Goal: Task Accomplishment & Management: Complete application form

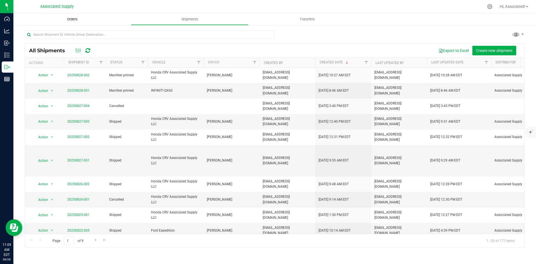
click at [70, 18] on span "Orders" at bounding box center [72, 19] width 26 height 5
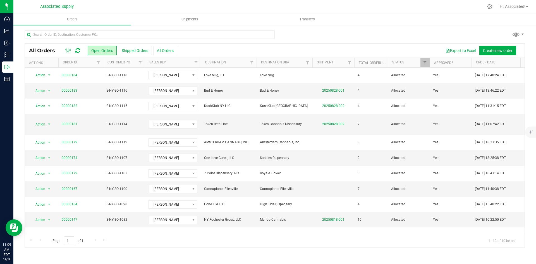
click at [226, 48] on div "Export to Excel Create new order" at bounding box center [348, 50] width 343 height 9
click at [168, 51] on button "All Orders" at bounding box center [165, 50] width 24 height 9
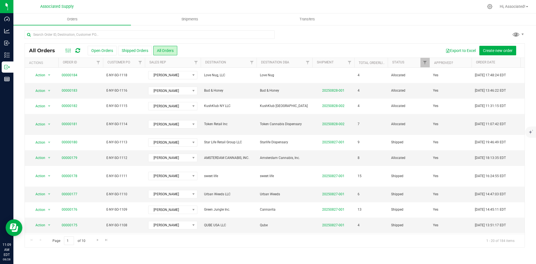
click at [221, 49] on div "Export to Excel Create new order" at bounding box center [348, 50] width 343 height 9
click at [244, 51] on div "Export to Excel Create new order" at bounding box center [348, 50] width 343 height 9
click at [299, 36] on div at bounding box center [275, 36] width 500 height 13
click at [101, 51] on button "Open Orders" at bounding box center [102, 50] width 29 height 9
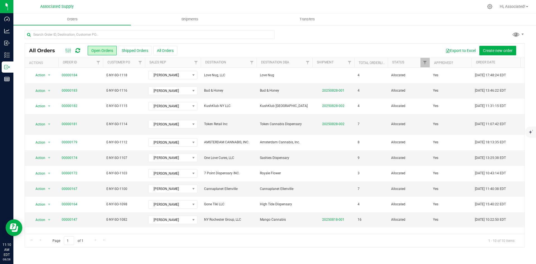
click at [218, 50] on div "Export to Excel Create new order" at bounding box center [348, 50] width 343 height 9
click at [170, 52] on button "All Orders" at bounding box center [165, 50] width 24 height 9
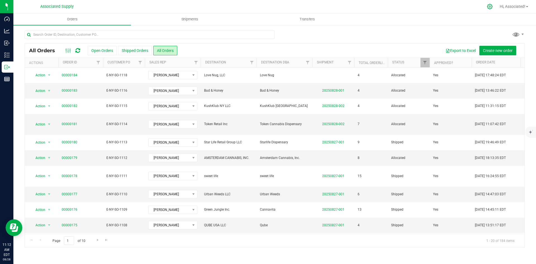
click at [489, 7] on icon at bounding box center [490, 7] width 6 height 6
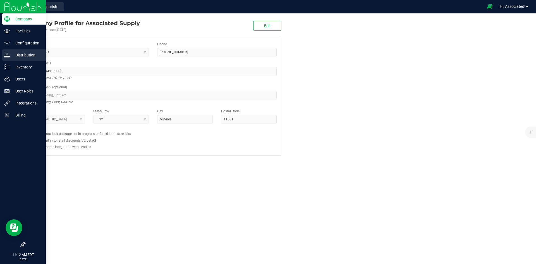
click at [18, 57] on p "Distribution" at bounding box center [27, 55] width 34 height 7
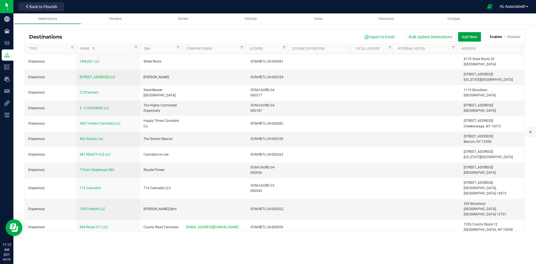
click at [469, 36] on button "Add New" at bounding box center [469, 36] width 23 height 9
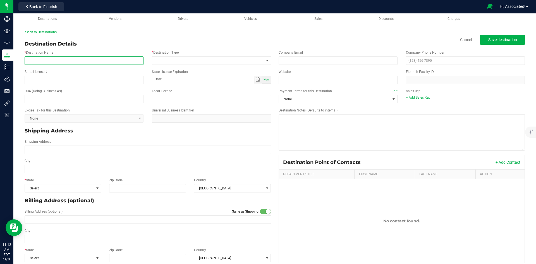
click at [66, 60] on input "* Destination Name" at bounding box center [84, 60] width 119 height 8
paste input "Nucleus Dispensary Inc."
type input "Nucleus Dispensary Inc."
click at [41, 99] on input "text" at bounding box center [84, 99] width 119 height 8
paste input "Nucleus Dispensary"
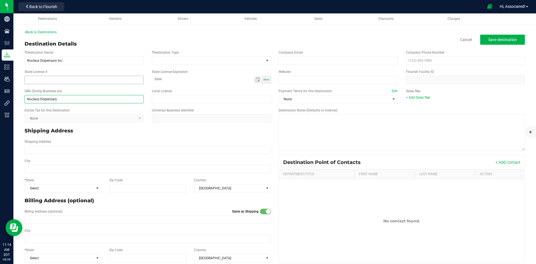
type input "Nucleus Dispensary"
click at [41, 82] on input "State License #" at bounding box center [84, 80] width 119 height 8
paste input "OCM-CAURD-24-000209"
click at [27, 81] on input "OCM-CAURD-24-000209" at bounding box center [84, 80] width 119 height 8
type input "OCM-CAURD-24-000209"
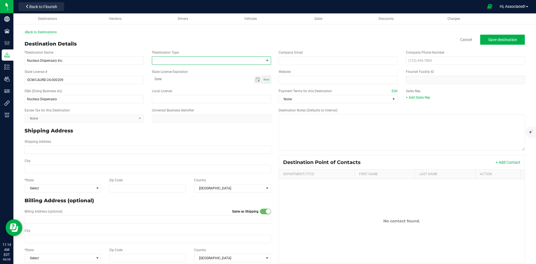
click at [182, 59] on span at bounding box center [207, 61] width 111 height 8
click at [177, 85] on li "Dispensary" at bounding box center [210, 84] width 118 height 9
click at [256, 80] on span "Toggle calendar" at bounding box center [258, 79] width 4 height 4
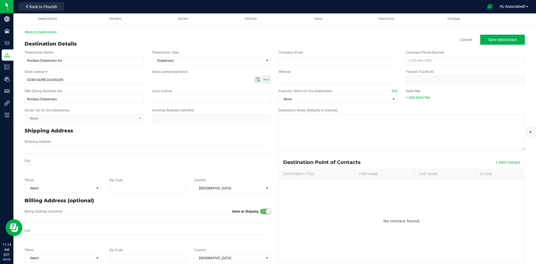
type input "month-day-year"
click at [256, 80] on span "Toggle calendar" at bounding box center [258, 79] width 4 height 4
click at [188, 89] on span "[DATE]" at bounding box center [180, 90] width 17 height 8
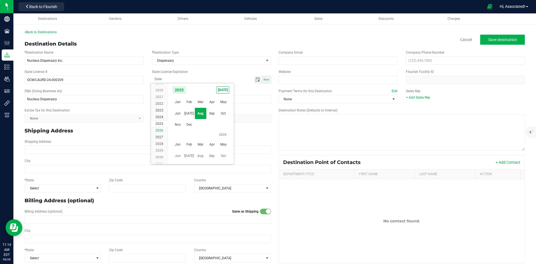
click at [159, 128] on span "2026" at bounding box center [160, 130] width 8 height 4
click at [225, 114] on span "Oct" at bounding box center [223, 113] width 11 height 11
click at [175, 116] on span "4" at bounding box center [176, 117] width 8 height 9
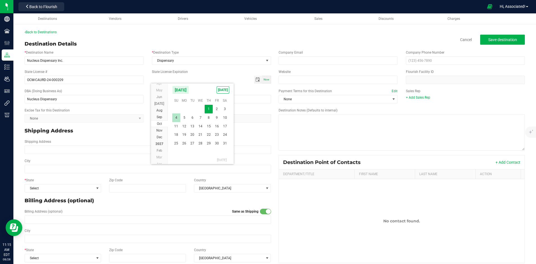
type input "[DATE]"
click at [133, 133] on p "Shipping Address" at bounding box center [148, 131] width 247 height 8
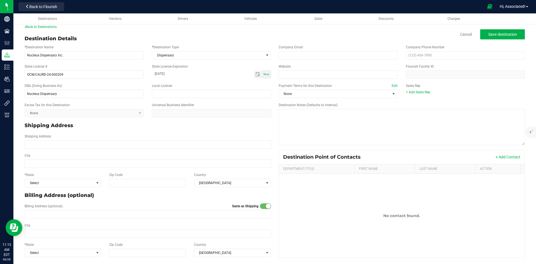
scroll to position [7, 0]
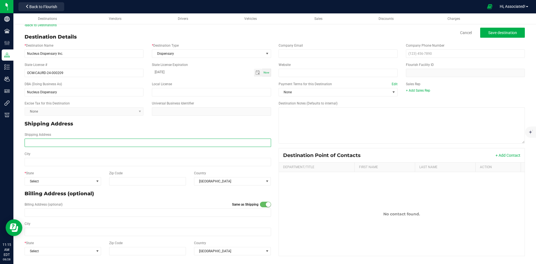
click at [86, 142] on input "Shipping Address" at bounding box center [148, 143] width 247 height 8
paste input "[STREET_ADDRESS][US_STATE]"
drag, startPoint x: 49, startPoint y: 143, endPoint x: 89, endPoint y: 143, distance: 40.5
click at [89, 143] on input "[STREET_ADDRESS][US_STATE]" at bounding box center [148, 143] width 247 height 8
type input "1819 2nd Ave"
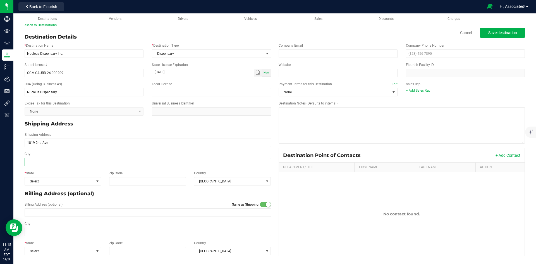
type input "1819 2nd Ave"
click at [46, 161] on input "City" at bounding box center [148, 162] width 247 height 8
paste input "[US_STATE][GEOGRAPHIC_DATA]"
click at [55, 162] on input "[US_STATE][GEOGRAPHIC_DATA]" at bounding box center [148, 162] width 247 height 8
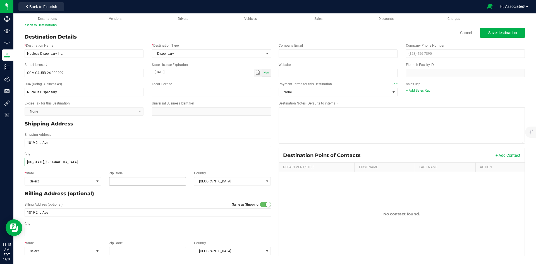
type input "[US_STATE], [GEOGRAPHIC_DATA]"
click at [122, 178] on input "Zip Code" at bounding box center [147, 181] width 77 height 8
paste input "10128"
type input "10128"
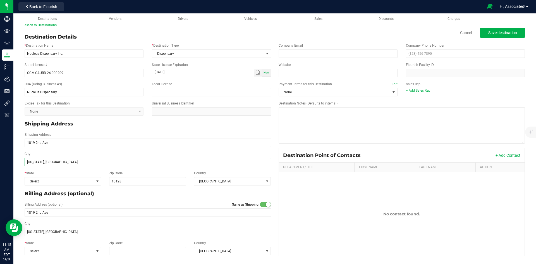
type input "10128"
click at [68, 162] on input "[US_STATE], [GEOGRAPHIC_DATA]" at bounding box center [148, 162] width 247 height 8
type input "[US_STATE]"
click at [178, 194] on p "Billing Address (optional)" at bounding box center [148, 194] width 247 height 8
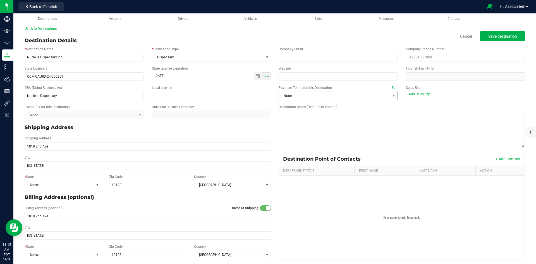
scroll to position [0, 0]
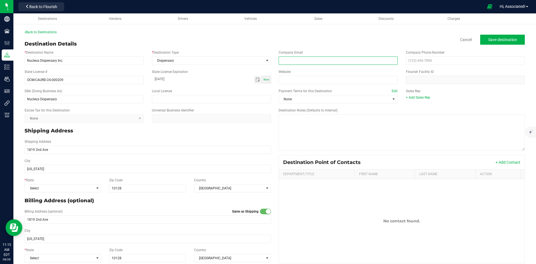
click at [303, 59] on input "email" at bounding box center [338, 60] width 119 height 8
click at [303, 62] on input "email" at bounding box center [338, 60] width 119 height 8
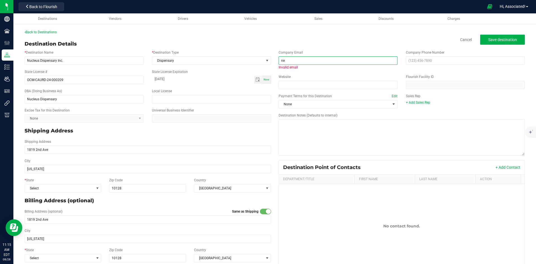
type input "n"
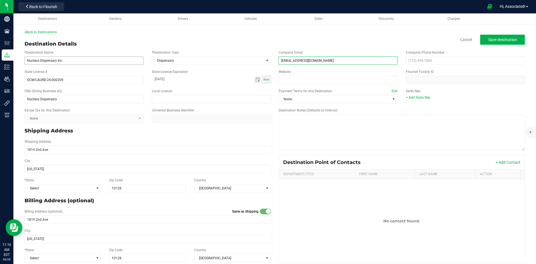
type input "[EMAIL_ADDRESS][DOMAIN_NAME]"
click at [68, 61] on input "Nucleus Dispensary Inc." at bounding box center [84, 60] width 119 height 8
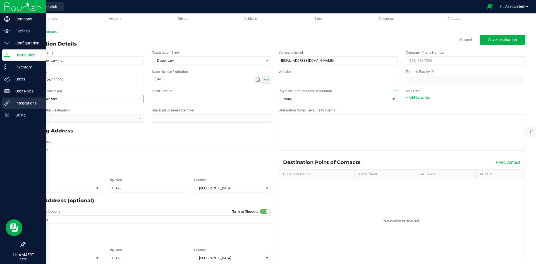
drag, startPoint x: 64, startPoint y: 100, endPoint x: 9, endPoint y: 101, distance: 55.6
click at [9, 101] on div "Company Facilities Configuration Distribution Inventory Users User Roles Integr…" at bounding box center [268, 132] width 536 height 264
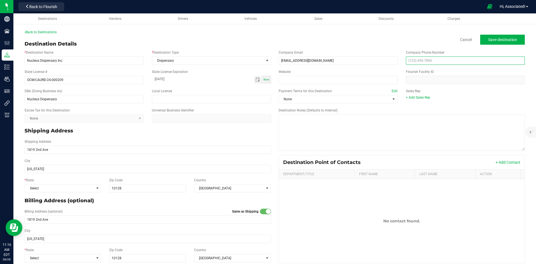
click at [426, 58] on input "text" at bounding box center [465, 60] width 119 height 8
paste input "[PHONE_NUMBER]"
type input "[PHONE_NUMBER]"
click at [321, 100] on span "None" at bounding box center [334, 99] width 111 height 8
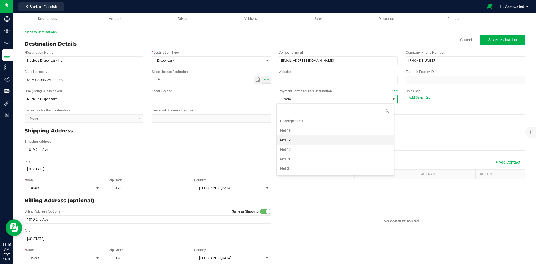
scroll to position [77, 0]
click at [311, 129] on li "Net 30" at bounding box center [336, 131] width 118 height 9
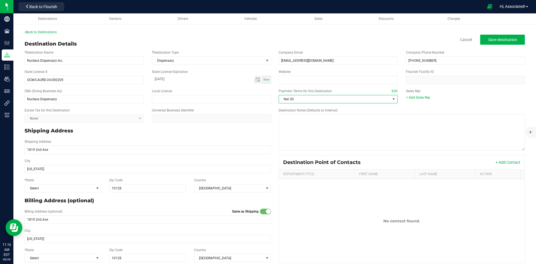
drag, startPoint x: 230, startPoint y: 131, endPoint x: 282, endPoint y: 121, distance: 53.7
click at [230, 131] on p "Shipping Address" at bounding box center [148, 131] width 247 height 8
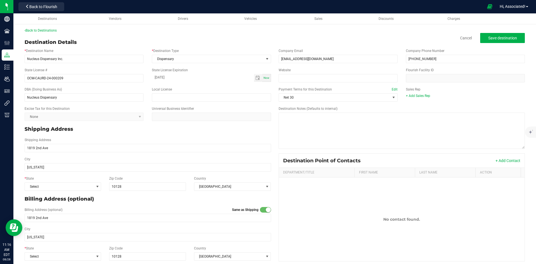
scroll to position [0, 0]
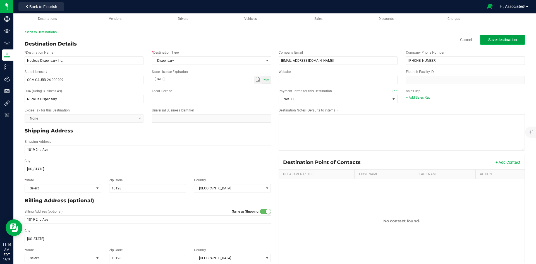
click at [502, 42] on span "Save destination" at bounding box center [502, 39] width 29 height 4
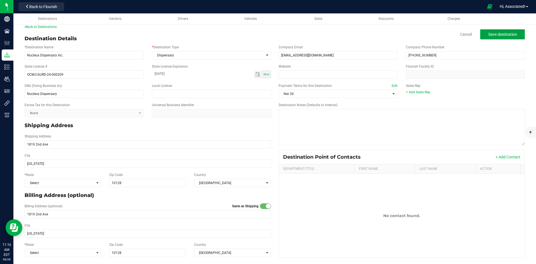
scroll to position [7, 0]
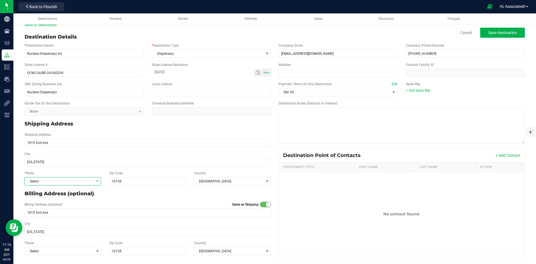
click at [94, 180] on span at bounding box center [97, 181] width 7 height 8
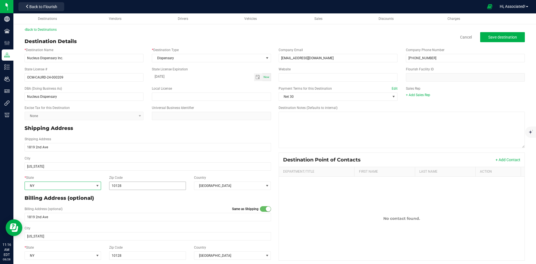
scroll to position [0, 0]
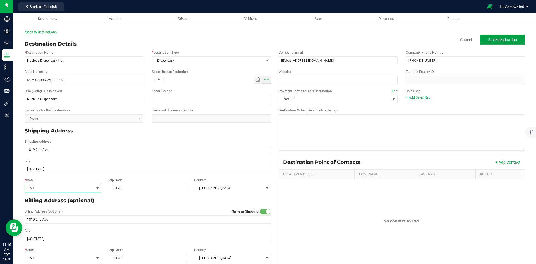
click at [498, 39] on span "Save destination" at bounding box center [502, 39] width 29 height 4
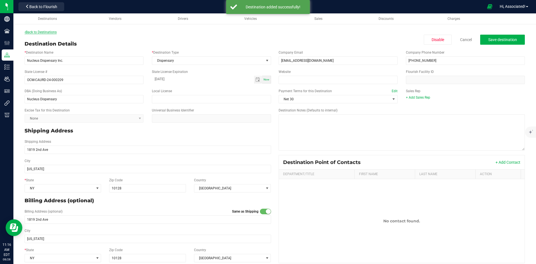
click at [37, 31] on link "Back to Destinations" at bounding box center [41, 32] width 32 height 4
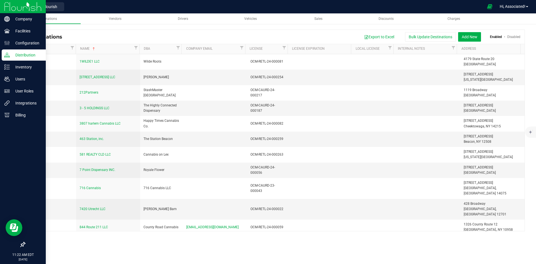
click at [21, 56] on p "Distribution" at bounding box center [27, 55] width 34 height 7
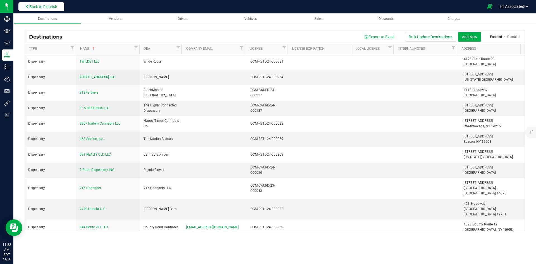
click at [57, 8] on span "Back to Flourish" at bounding box center [43, 6] width 28 height 4
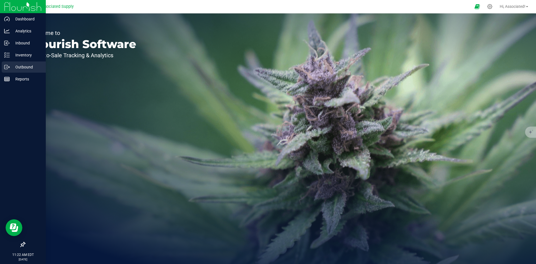
click at [19, 66] on p "Outbound" at bounding box center [27, 67] width 34 height 7
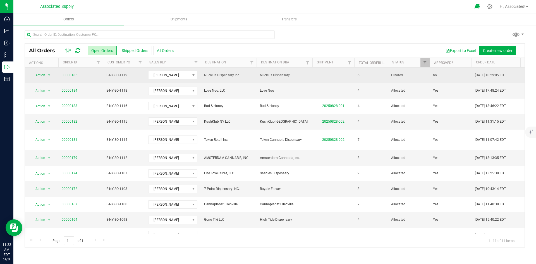
click at [70, 74] on link "00000185" at bounding box center [70, 75] width 16 height 5
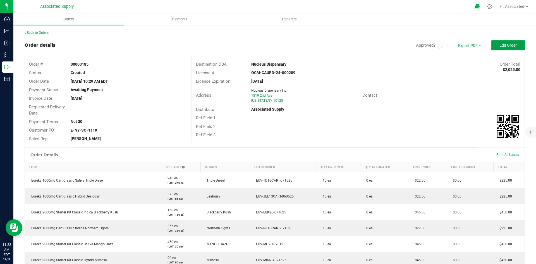
click at [501, 49] on button "Edit Order" at bounding box center [509, 45] width 34 height 10
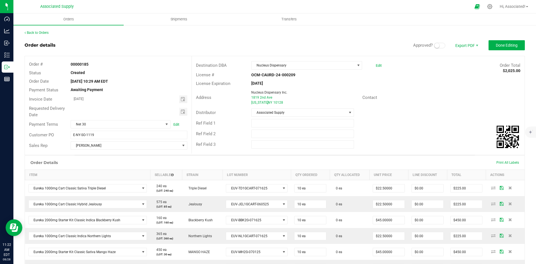
click at [438, 47] on span at bounding box center [439, 46] width 11 height 6
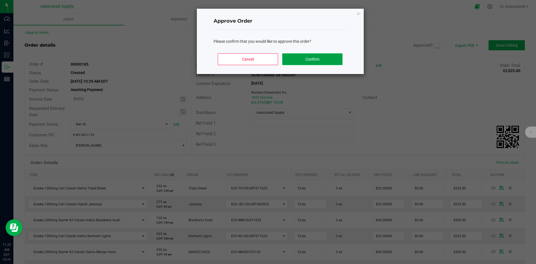
click at [303, 57] on button "Confirm" at bounding box center [312, 59] width 60 height 12
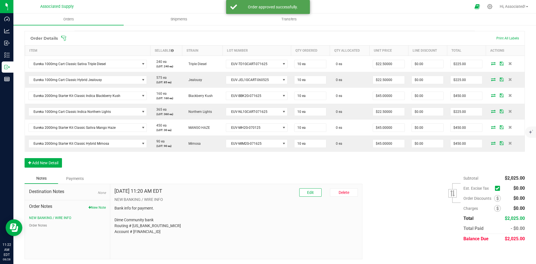
scroll to position [131, 0]
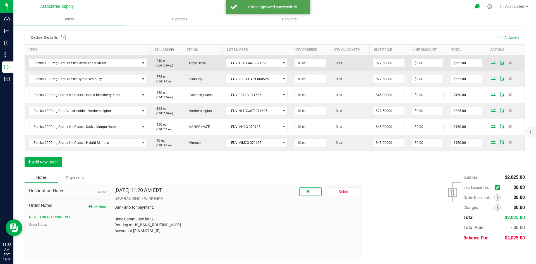
click at [491, 64] on icon at bounding box center [493, 62] width 4 height 3
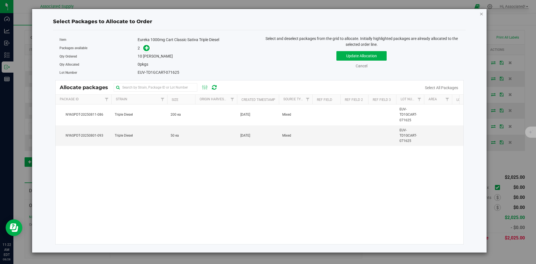
click at [483, 12] on icon "button" at bounding box center [482, 13] width 4 height 7
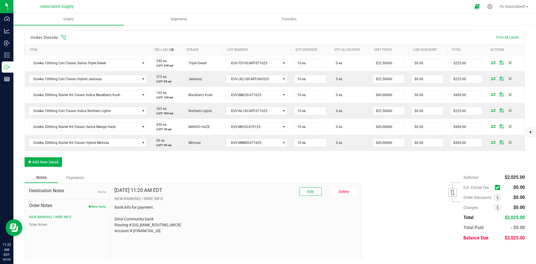
click at [496, 187] on icon at bounding box center [498, 187] width 4 height 0
click at [0, 0] on input "checkbox" at bounding box center [0, 0] width 0 height 0
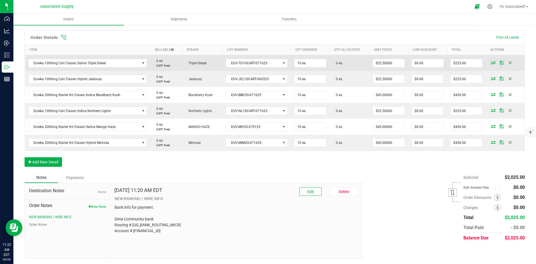
click at [491, 63] on icon at bounding box center [493, 62] width 4 height 3
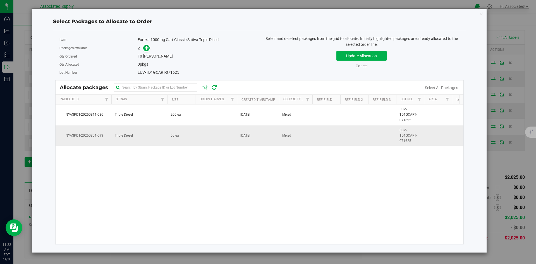
click at [202, 133] on td at bounding box center [216, 135] width 42 height 21
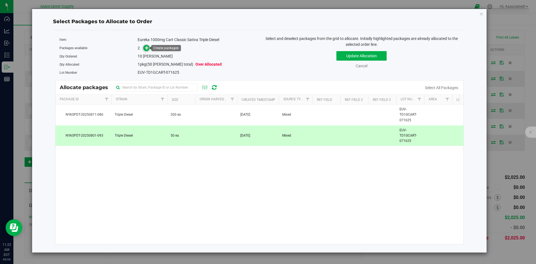
click at [149, 47] on icon at bounding box center [147, 48] width 4 height 4
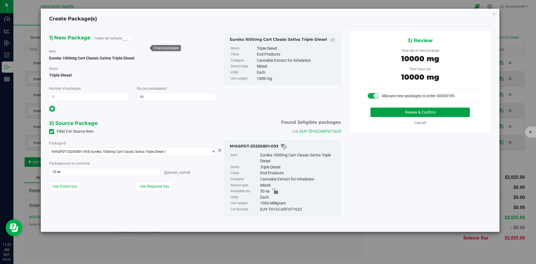
click at [387, 114] on button "Review & Confirm" at bounding box center [420, 112] width 99 height 9
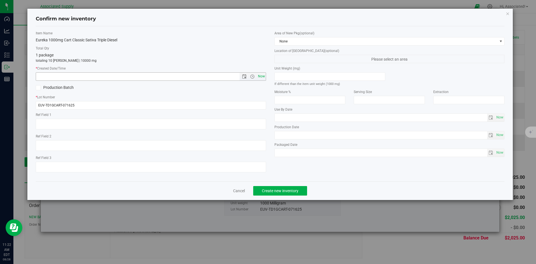
click at [260, 78] on span "Now" at bounding box center [261, 76] width 9 height 8
type input "[DATE] 11:22 AM"
click at [288, 190] on span "Create new inventory" at bounding box center [280, 191] width 37 height 4
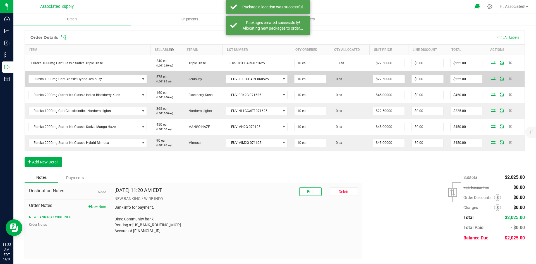
click at [491, 78] on icon at bounding box center [493, 78] width 4 height 3
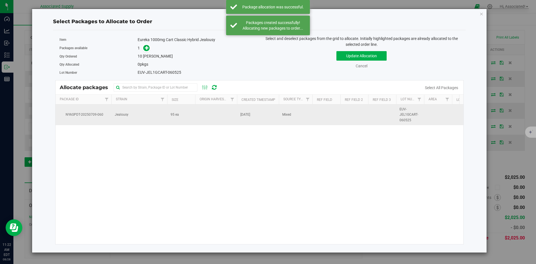
click at [185, 118] on td "95 ea" at bounding box center [181, 114] width 28 height 21
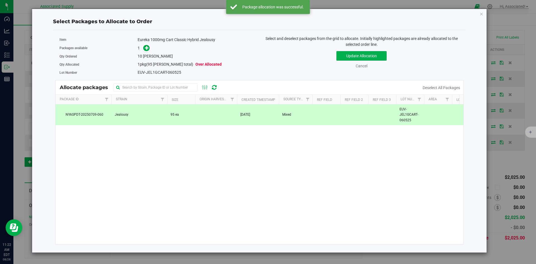
click at [147, 53] on div "Qty Ordered 10 [PERSON_NAME]" at bounding box center [157, 56] width 196 height 8
click at [146, 47] on icon at bounding box center [147, 48] width 4 height 4
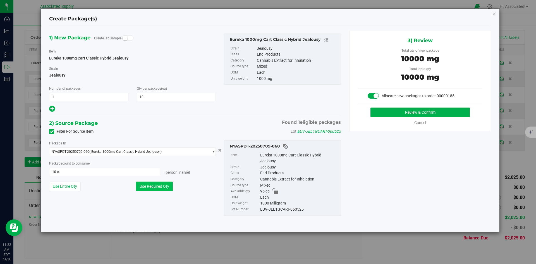
click at [164, 187] on button "Use Required Qty" at bounding box center [154, 186] width 37 height 9
click at [401, 111] on button "Review & Confirm" at bounding box center [420, 112] width 99 height 9
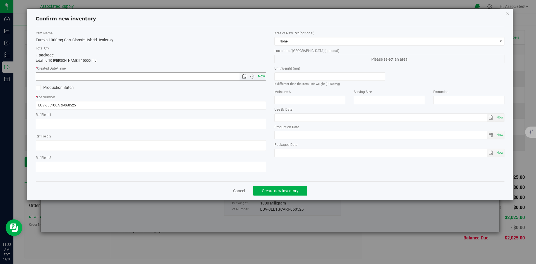
click at [262, 77] on span "Now" at bounding box center [261, 76] width 9 height 8
type input "[DATE] 11:22 AM"
click at [291, 192] on span "Create new inventory" at bounding box center [280, 191] width 37 height 4
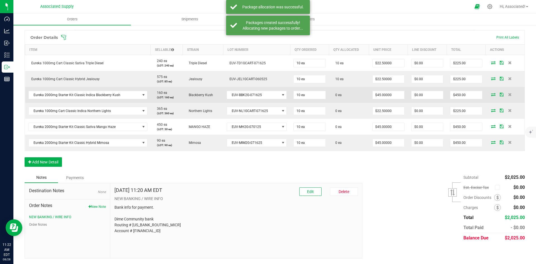
click at [491, 95] on icon at bounding box center [493, 94] width 4 height 3
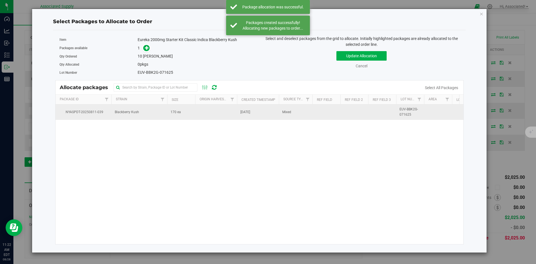
click at [196, 115] on td at bounding box center [216, 111] width 42 height 15
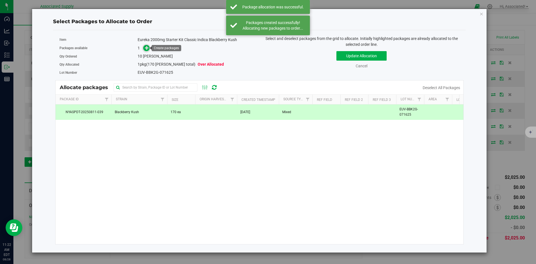
click at [147, 48] on icon at bounding box center [147, 48] width 4 height 4
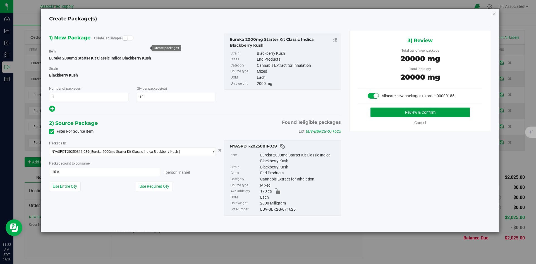
click at [380, 112] on button "Review & Confirm" at bounding box center [420, 112] width 99 height 9
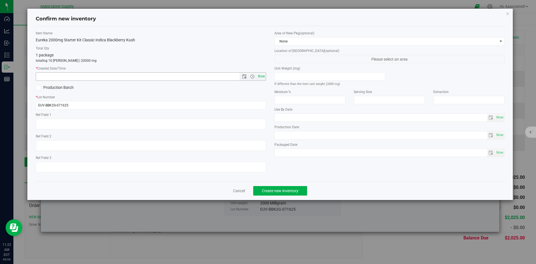
click at [262, 77] on span "Now" at bounding box center [261, 76] width 9 height 8
type input "[DATE] 11:22 AM"
click at [288, 190] on span "Create new inventory" at bounding box center [280, 191] width 37 height 4
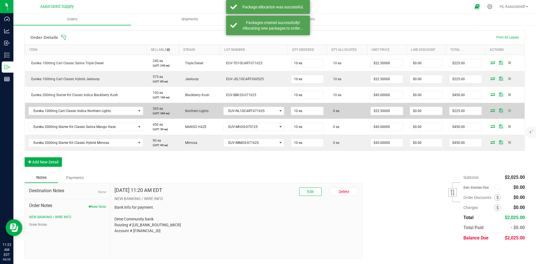
click at [491, 111] on span at bounding box center [493, 110] width 8 height 3
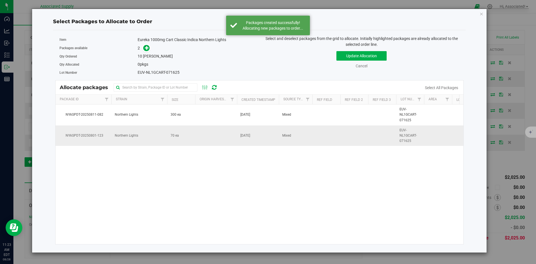
click at [202, 135] on td at bounding box center [216, 135] width 42 height 21
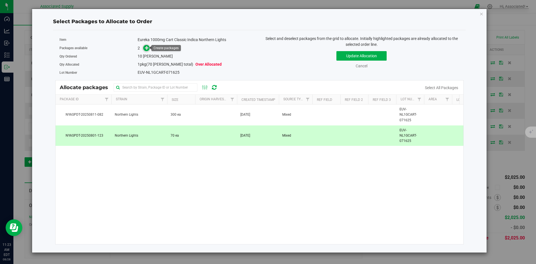
click at [147, 48] on icon at bounding box center [147, 48] width 4 height 4
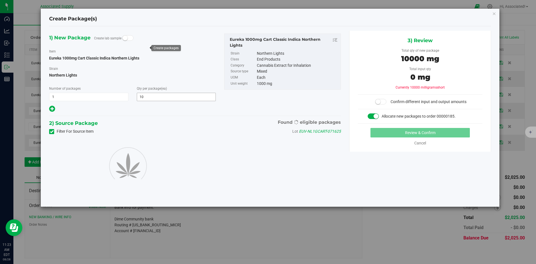
type input "10"
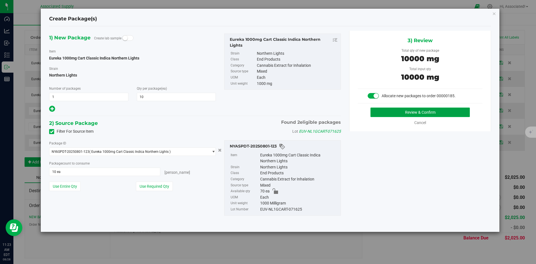
click at [404, 113] on button "Review & Confirm" at bounding box center [420, 112] width 99 height 9
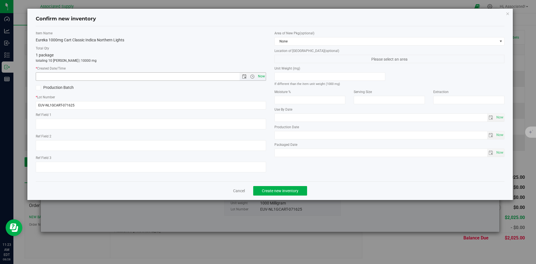
click at [260, 77] on span "Now" at bounding box center [261, 76] width 9 height 8
type input "[DATE] 11:23 AM"
click at [282, 189] on span "Create new inventory" at bounding box center [280, 191] width 37 height 4
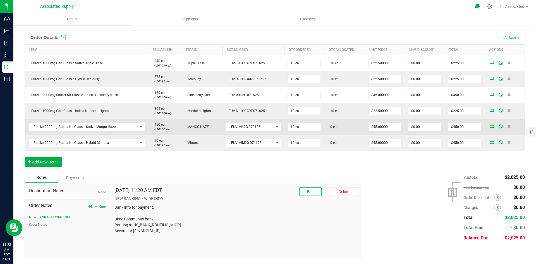
click at [490, 127] on icon at bounding box center [492, 126] width 4 height 3
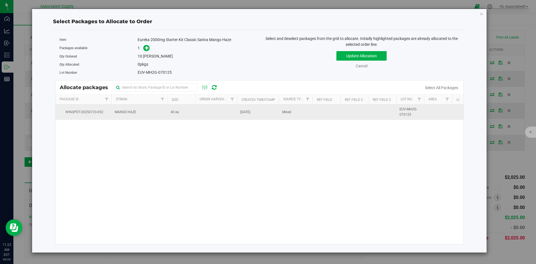
click at [185, 112] on td "40 ea" at bounding box center [181, 111] width 28 height 15
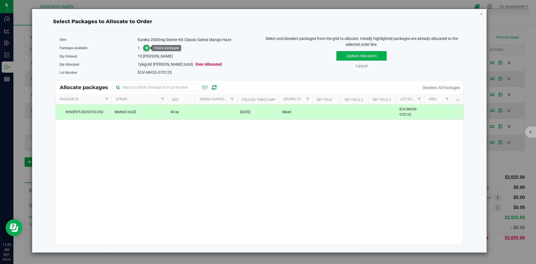
click at [147, 47] on icon at bounding box center [147, 48] width 4 height 4
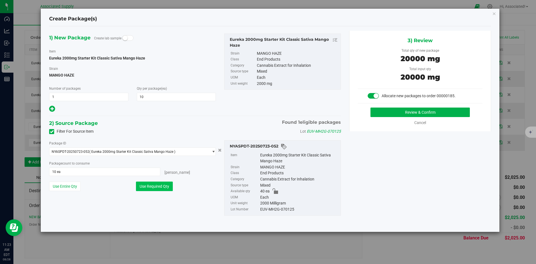
click at [158, 187] on button "Use Required Qty" at bounding box center [154, 186] width 37 height 9
click at [394, 113] on button "Review & Confirm" at bounding box center [420, 112] width 99 height 9
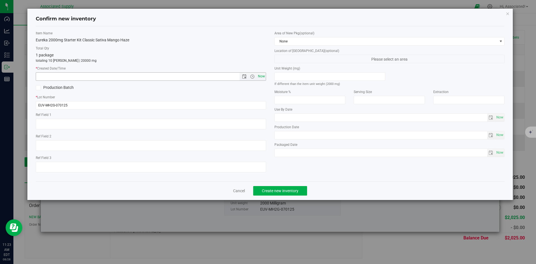
click at [259, 76] on span "Now" at bounding box center [261, 76] width 9 height 8
type input "[DATE] 11:23 AM"
click at [291, 189] on span "Create new inventory" at bounding box center [280, 191] width 37 height 4
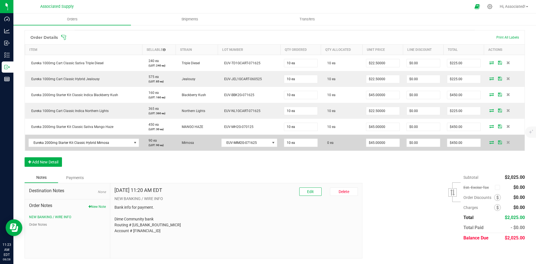
click at [490, 142] on icon at bounding box center [492, 141] width 4 height 3
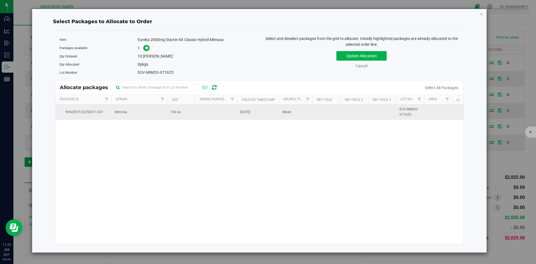
click at [181, 109] on td "100 ea" at bounding box center [181, 111] width 28 height 15
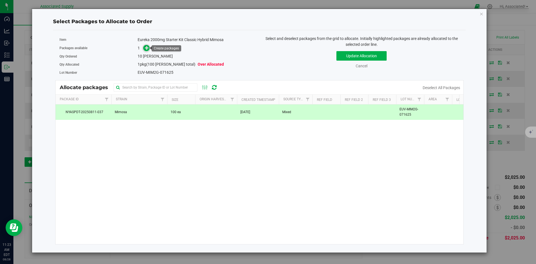
click at [147, 48] on icon at bounding box center [147, 48] width 4 height 4
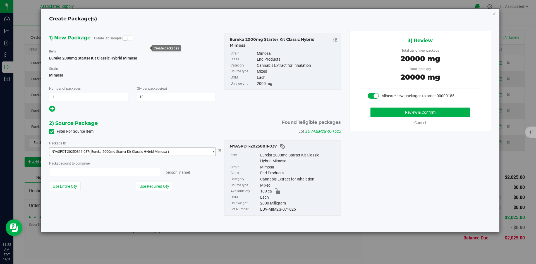
type input "10 ea"
click at [408, 113] on button "Review & Confirm" at bounding box center [420, 112] width 99 height 9
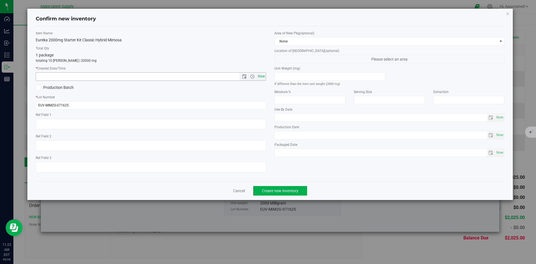
click at [263, 76] on span "Now" at bounding box center [261, 76] width 9 height 8
type input "[DATE] 11:23 AM"
click at [294, 189] on span "Create new inventory" at bounding box center [280, 191] width 37 height 4
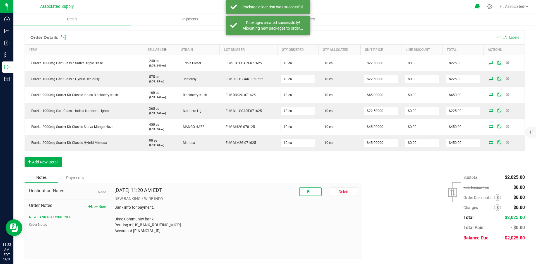
click at [400, 175] on div "Subtotal $2,025.00 Est. Excise Tax" at bounding box center [441, 207] width 167 height 71
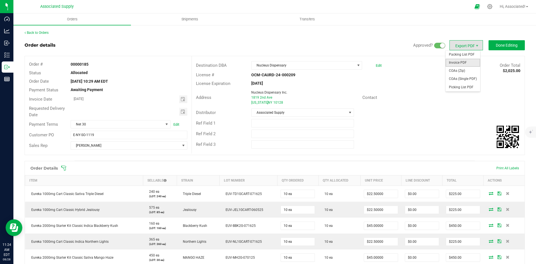
click at [459, 64] on span "Invoice PDF" at bounding box center [463, 63] width 35 height 8
click at [39, 32] on link "Back to Orders" at bounding box center [37, 33] width 24 height 4
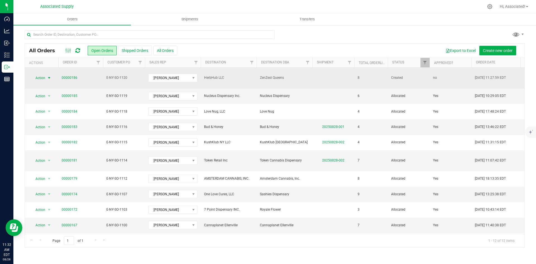
click at [48, 76] on span "select" at bounding box center [49, 78] width 4 height 4
click at [73, 75] on link "00000186" at bounding box center [70, 77] width 16 height 5
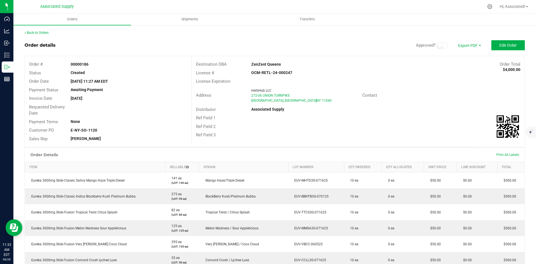
drag, startPoint x: 456, startPoint y: 119, endPoint x: 468, endPoint y: 92, distance: 29.3
click at [457, 118] on div "Ref Field 1" at bounding box center [358, 118] width 333 height 9
click at [505, 45] on span "Edit Order" at bounding box center [508, 45] width 17 height 4
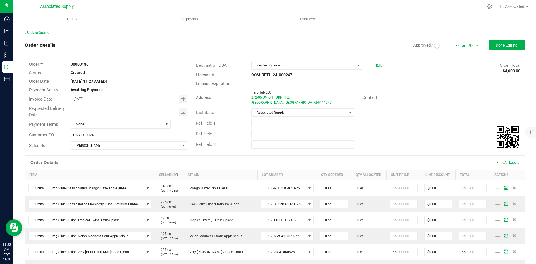
click at [435, 46] on small at bounding box center [437, 45] width 5 height 5
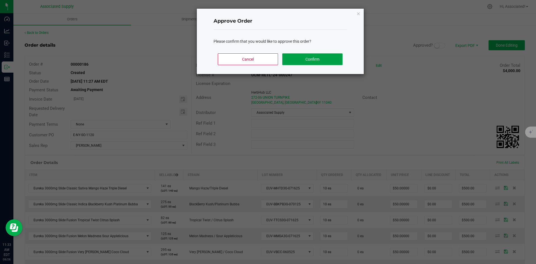
click at [325, 57] on button "Confirm" at bounding box center [312, 59] width 60 height 12
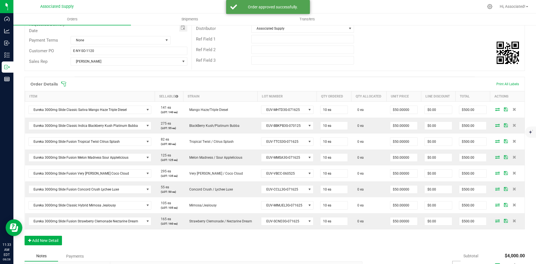
scroll to position [84, 0]
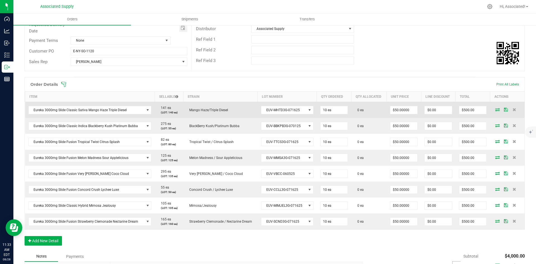
click at [495, 108] on icon at bounding box center [497, 109] width 4 height 3
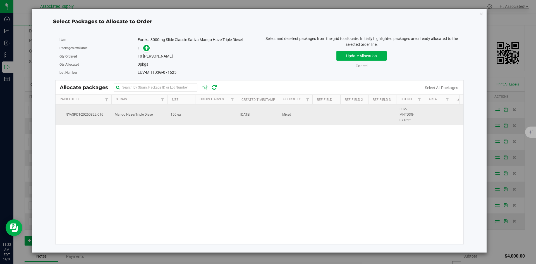
click at [180, 118] on td "150 ea" at bounding box center [181, 114] width 28 height 21
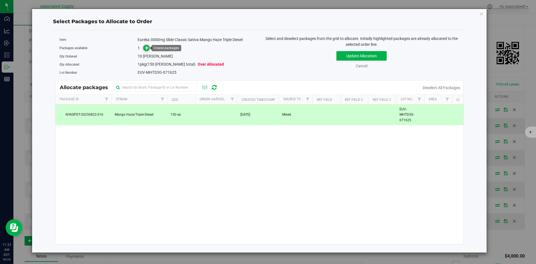
click at [147, 49] on icon at bounding box center [147, 48] width 4 height 4
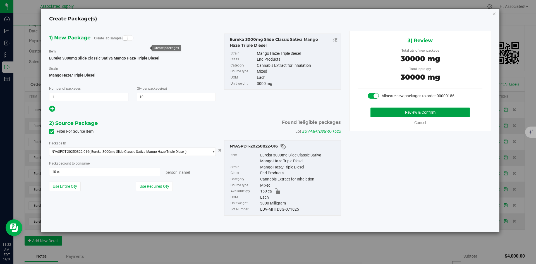
click at [393, 111] on button "Review & Confirm" at bounding box center [420, 112] width 99 height 9
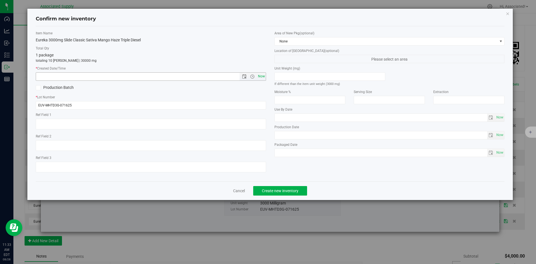
click at [259, 77] on span "Now" at bounding box center [261, 76] width 9 height 8
type input "8/28/2025 11:33 AM"
click at [286, 190] on span "Create new inventory" at bounding box center [280, 191] width 37 height 4
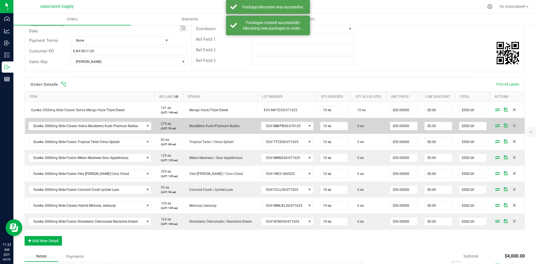
click at [495, 127] on icon at bounding box center [497, 125] width 4 height 3
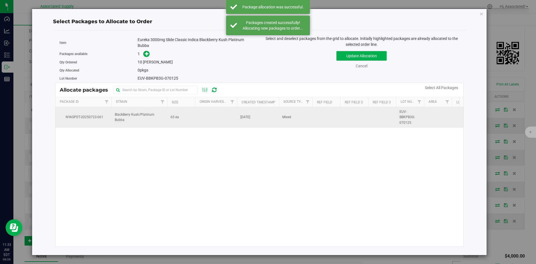
click at [201, 117] on td at bounding box center [216, 117] width 42 height 21
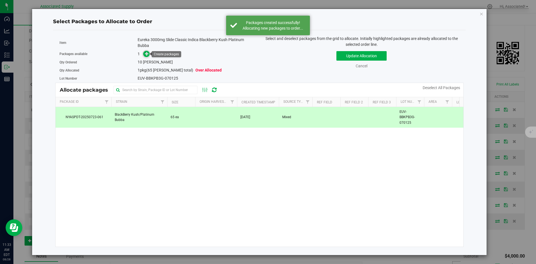
click at [148, 55] on icon at bounding box center [147, 54] width 4 height 4
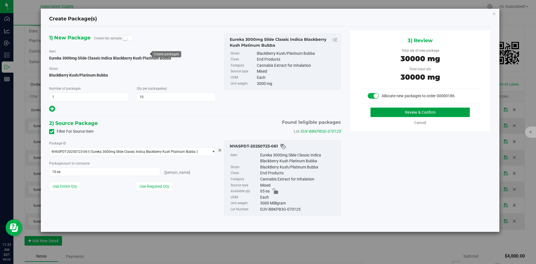
click at [406, 113] on button "Review & Confirm" at bounding box center [420, 112] width 99 height 9
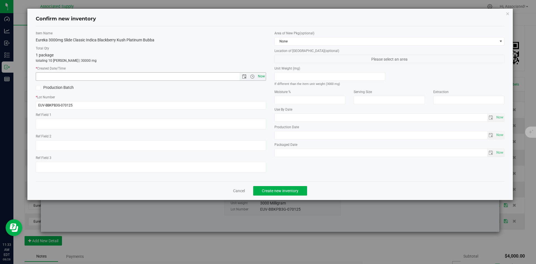
click at [258, 76] on span "Now" at bounding box center [261, 76] width 9 height 8
type input "8/28/2025 11:33 AM"
click at [290, 190] on span "Create new inventory" at bounding box center [280, 191] width 37 height 4
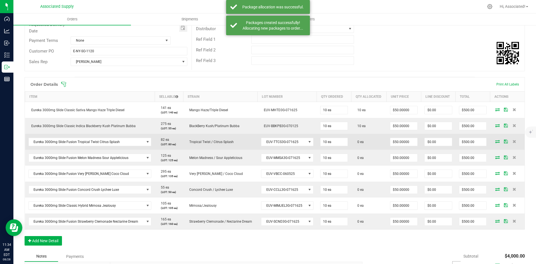
click at [495, 140] on icon at bounding box center [497, 141] width 4 height 3
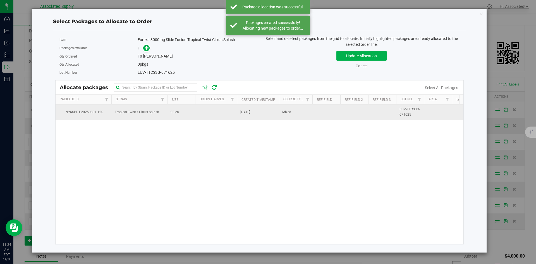
click at [206, 115] on td at bounding box center [216, 111] width 42 height 15
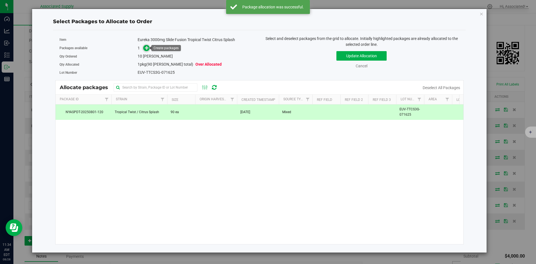
click at [149, 49] on icon at bounding box center [147, 48] width 4 height 4
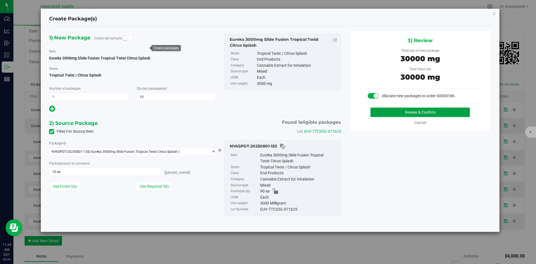
click at [389, 114] on button "Review & Confirm" at bounding box center [420, 112] width 99 height 9
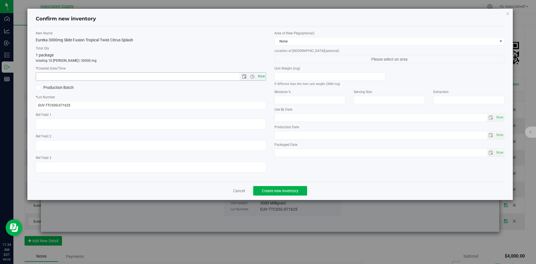
click at [263, 78] on span "Now" at bounding box center [261, 76] width 9 height 8
type input "8/28/2025 11:34 AM"
click at [295, 191] on span "Create new inventory" at bounding box center [280, 191] width 37 height 4
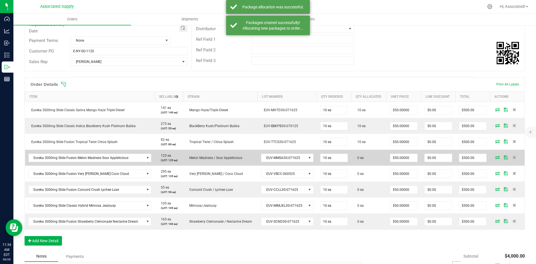
click at [495, 157] on icon at bounding box center [497, 157] width 4 height 3
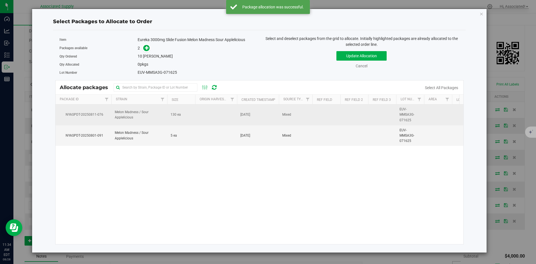
click at [194, 118] on td "130 ea" at bounding box center [181, 114] width 28 height 21
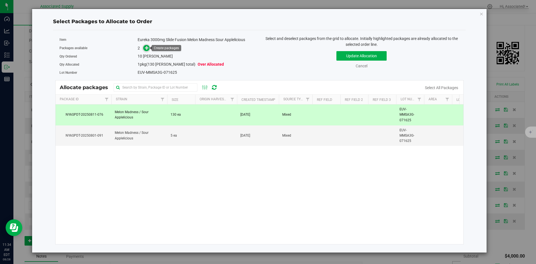
click at [146, 49] on icon at bounding box center [147, 48] width 4 height 4
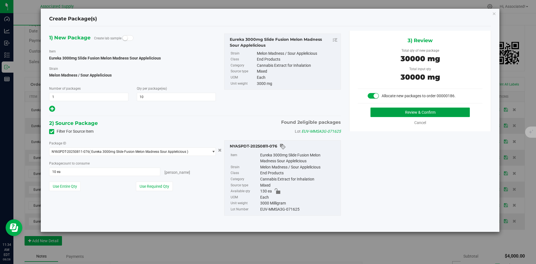
click at [418, 115] on button "Review & Confirm" at bounding box center [420, 112] width 99 height 9
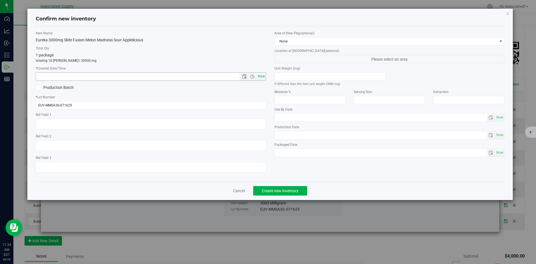
click at [260, 78] on span "Now" at bounding box center [261, 76] width 9 height 8
type input "8/28/2025 11:34 AM"
click at [305, 190] on button "Create new inventory" at bounding box center [280, 190] width 54 height 9
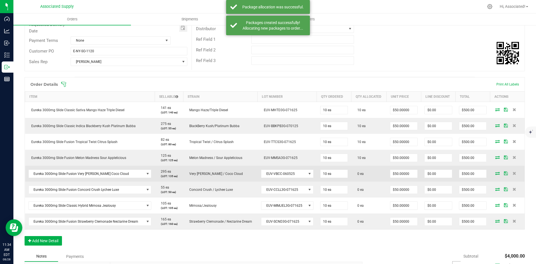
click at [495, 174] on icon at bounding box center [497, 172] width 4 height 3
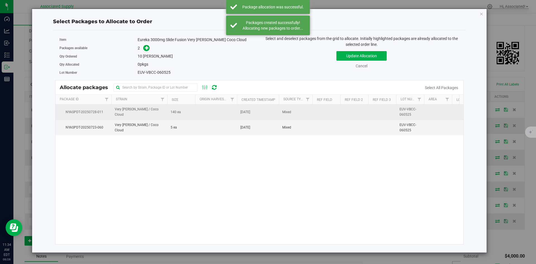
click at [194, 113] on td "140 ea" at bounding box center [181, 111] width 28 height 15
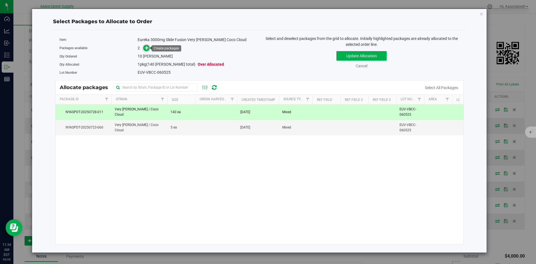
click at [147, 46] on icon at bounding box center [147, 48] width 4 height 4
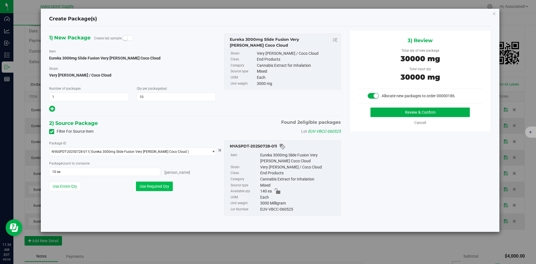
click at [164, 189] on button "Use Required Qty" at bounding box center [154, 186] width 37 height 9
click at [436, 113] on button "Review & Confirm" at bounding box center [420, 112] width 99 height 9
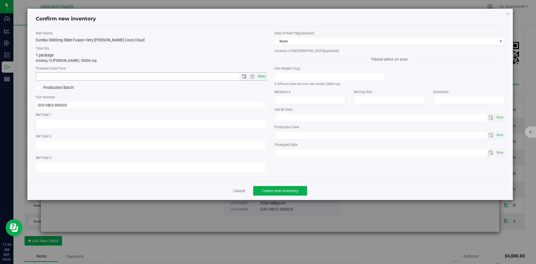
click at [260, 76] on span "Now" at bounding box center [261, 76] width 9 height 8
type input "8/28/2025 11:34 AM"
click at [277, 189] on span "Create new inventory" at bounding box center [280, 191] width 37 height 4
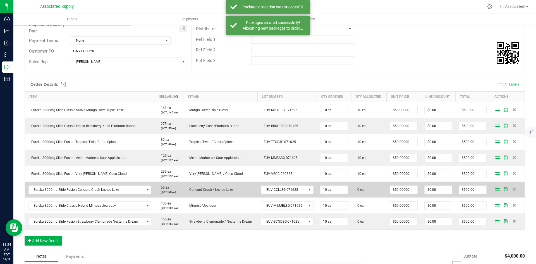
click at [495, 189] on icon at bounding box center [497, 188] width 4 height 3
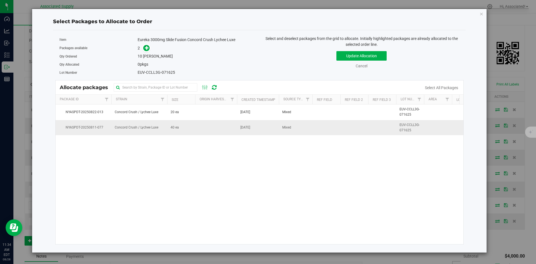
click at [193, 130] on td "40 ea" at bounding box center [181, 127] width 28 height 15
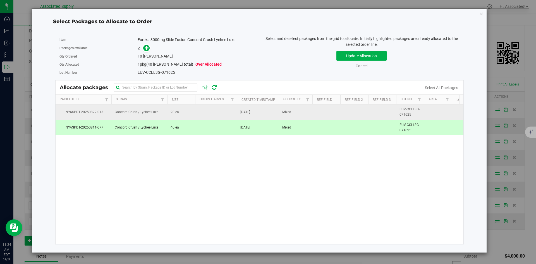
click at [185, 115] on td "20 ea" at bounding box center [181, 111] width 28 height 15
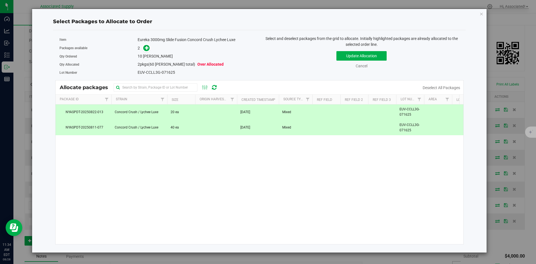
click at [184, 132] on td "40 ea" at bounding box center [181, 127] width 28 height 15
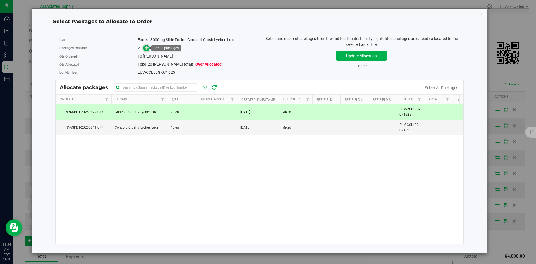
click at [146, 50] on icon at bounding box center [147, 48] width 4 height 4
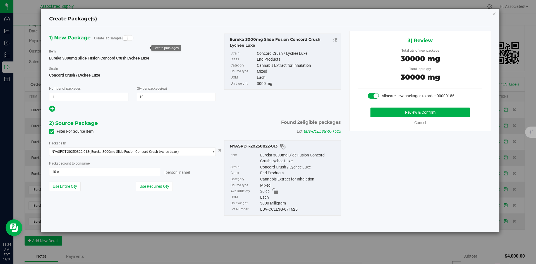
click at [383, 107] on div "3) Review Total qty of new package 30000 mg Total input qty 30000 mg Allocate n…" at bounding box center [420, 81] width 142 height 101
click at [383, 112] on button "Review & Confirm" at bounding box center [420, 112] width 99 height 9
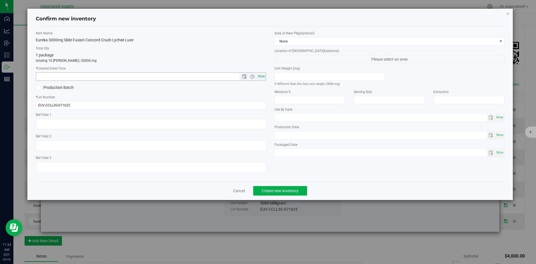
click at [259, 73] on span "Now" at bounding box center [261, 76] width 9 height 8
type input "8/28/2025 11:34 AM"
click at [285, 190] on span "Create new inventory" at bounding box center [280, 191] width 37 height 4
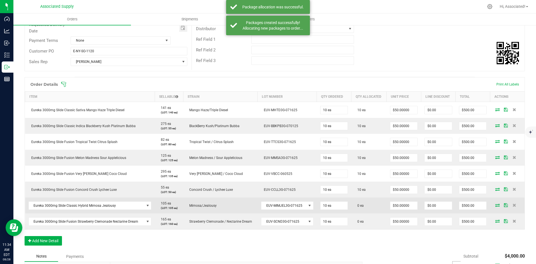
click at [495, 205] on icon at bounding box center [497, 204] width 4 height 3
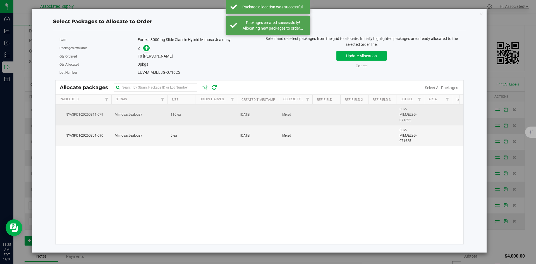
click at [184, 118] on td "110 ea" at bounding box center [181, 114] width 28 height 21
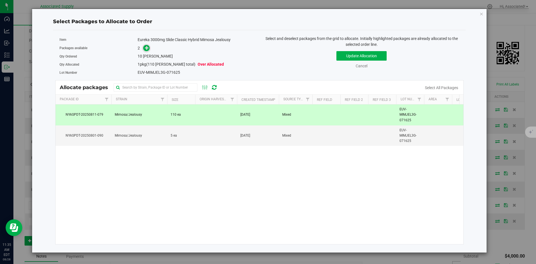
click at [147, 50] on span at bounding box center [146, 48] width 6 height 6
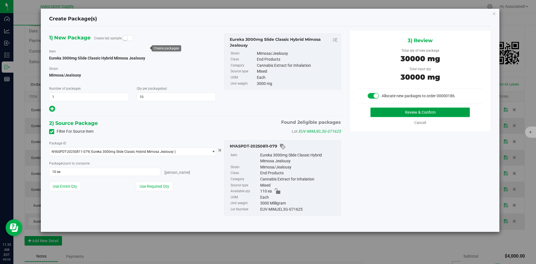
click at [385, 111] on button "Review & Confirm" at bounding box center [420, 112] width 99 height 9
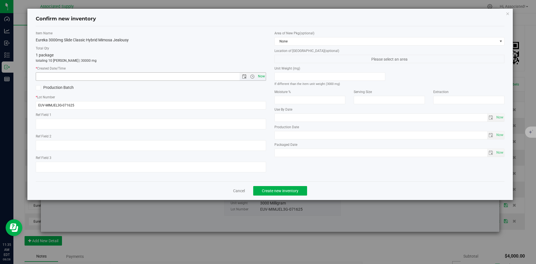
click at [262, 77] on span "Now" at bounding box center [261, 76] width 9 height 8
type input "8/28/2025 11:35 AM"
click at [294, 192] on span "Create new inventory" at bounding box center [280, 191] width 37 height 4
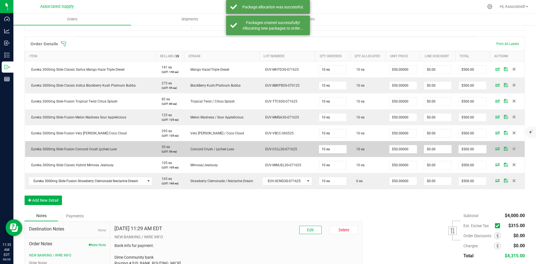
scroll to position [163, 0]
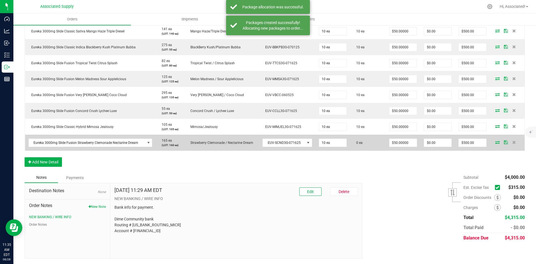
click at [495, 142] on icon at bounding box center [497, 141] width 4 height 3
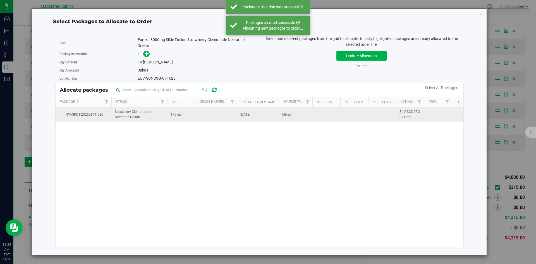
click at [197, 115] on td at bounding box center [216, 114] width 42 height 15
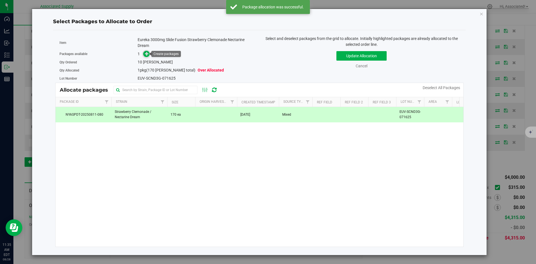
click at [149, 54] on icon at bounding box center [147, 54] width 4 height 4
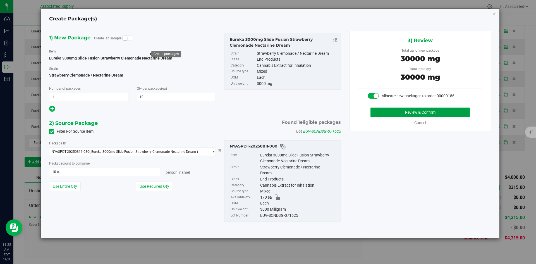
click at [388, 112] on button "Review & Confirm" at bounding box center [420, 112] width 99 height 9
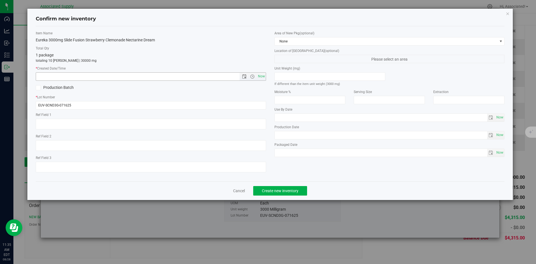
drag, startPoint x: 258, startPoint y: 77, endPoint x: 265, endPoint y: 130, distance: 52.9
click at [258, 78] on span "Now" at bounding box center [261, 76] width 9 height 8
type input "8/28/2025 11:35 AM"
click at [287, 191] on span "Create new inventory" at bounding box center [280, 191] width 37 height 4
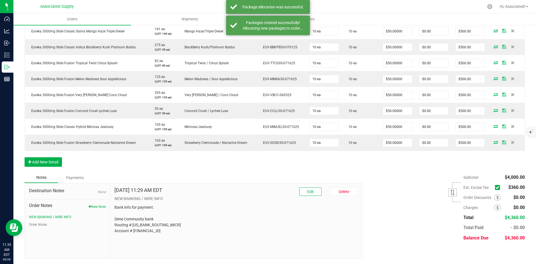
click at [496, 187] on icon at bounding box center [498, 187] width 4 height 0
click at [0, 0] on input "checkbox" at bounding box center [0, 0] width 0 height 0
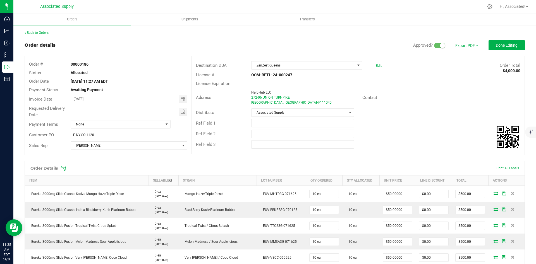
click at [447, 103] on div "Address HerbHub LLC 272-06 UNION TURNPIKE New Hyde Park, NY , NY 11040 Contact" at bounding box center [358, 98] width 333 height 20
click at [505, 42] on button "Done Editing" at bounding box center [507, 45] width 36 height 10
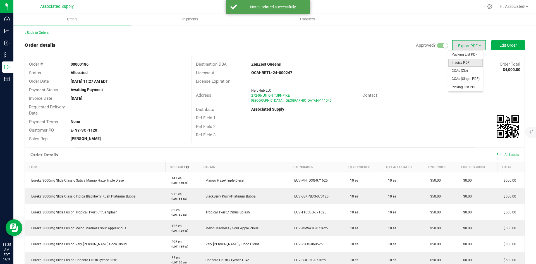
click at [460, 64] on span "Invoice PDF" at bounding box center [466, 63] width 35 height 8
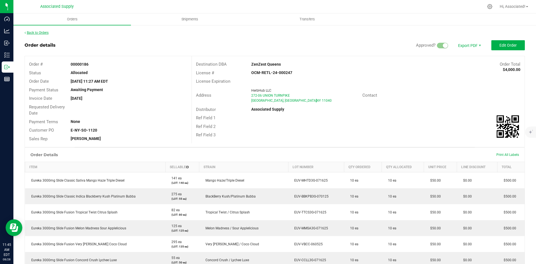
click at [44, 31] on link "Back to Orders" at bounding box center [37, 33] width 24 height 4
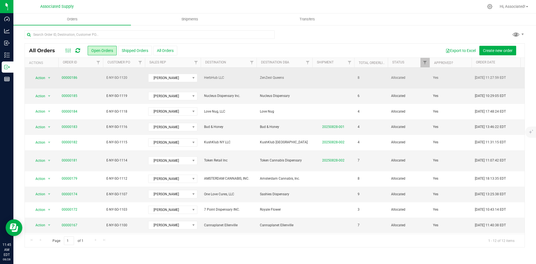
click at [94, 75] on span "00000186" at bounding box center [81, 77] width 38 height 5
click at [299, 76] on span "ZenZest Queens" at bounding box center [284, 77] width 49 height 5
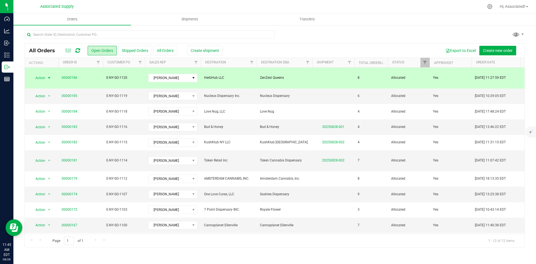
click at [299, 76] on span "ZenZest Queens" at bounding box center [284, 77] width 49 height 5
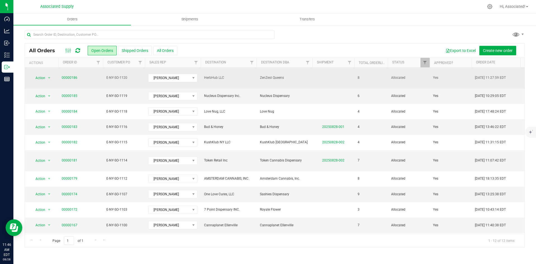
click at [301, 75] on span "ZenZest Queens" at bounding box center [284, 77] width 49 height 5
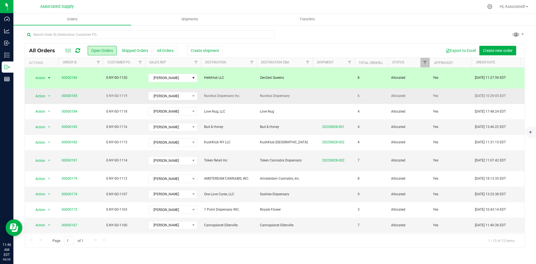
click at [303, 93] on span "Nucleus Dispensary" at bounding box center [284, 95] width 49 height 5
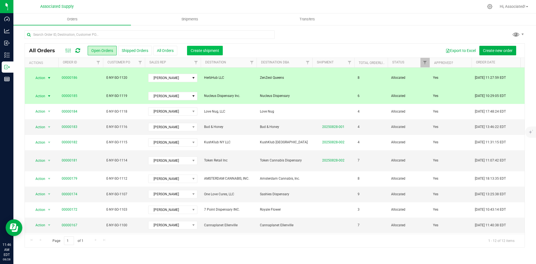
click at [206, 52] on span "Create shipment" at bounding box center [205, 50] width 28 height 4
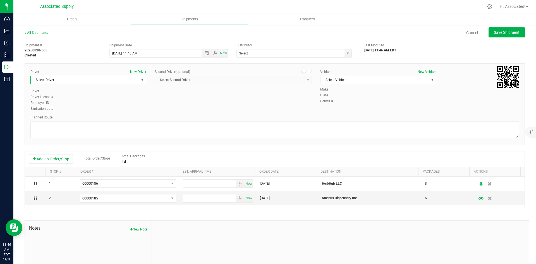
click at [137, 78] on span "Select Driver" at bounding box center [85, 80] width 108 height 8
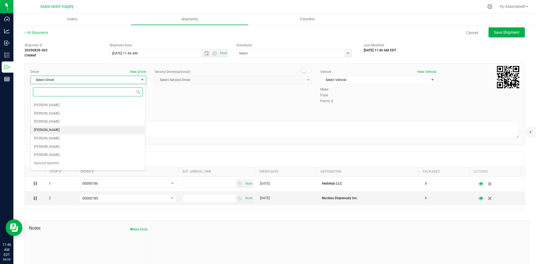
scroll to position [21, 0]
click at [48, 166] on span "Anthony Velez" at bounding box center [46, 165] width 25 height 7
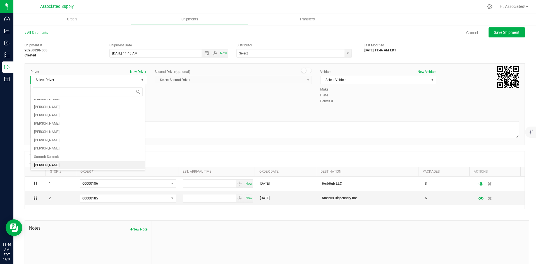
scroll to position [0, 0]
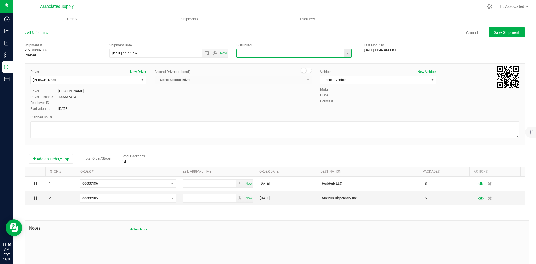
click at [266, 53] on input "text" at bounding box center [289, 53] width 104 height 8
click at [346, 54] on span "select" at bounding box center [348, 53] width 4 height 4
click at [262, 60] on li "Associated Supply" at bounding box center [292, 63] width 114 height 8
type input "Associated Supply"
click at [370, 79] on span "Select Vehicle" at bounding box center [375, 80] width 108 height 8
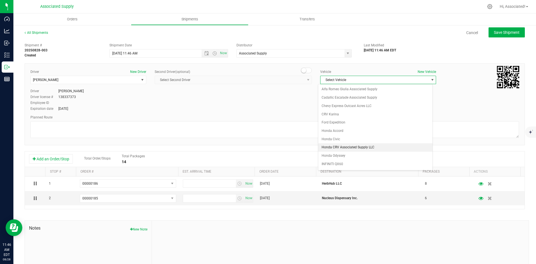
click at [343, 148] on li "Honda CRV Associated Supply LLC" at bounding box center [375, 147] width 114 height 8
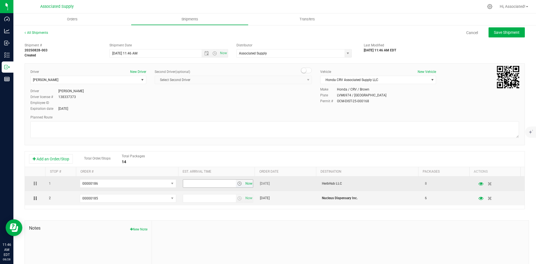
click at [245, 184] on span "Now" at bounding box center [248, 184] width 9 height 8
click at [187, 184] on input "11:46 AM" at bounding box center [209, 184] width 53 height 8
type input "12:46 AM"
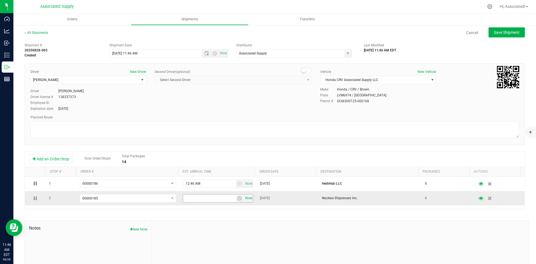
click at [245, 197] on span "Now" at bounding box center [248, 198] width 9 height 8
click at [187, 199] on input "11:46 AM" at bounding box center [209, 198] width 53 height 8
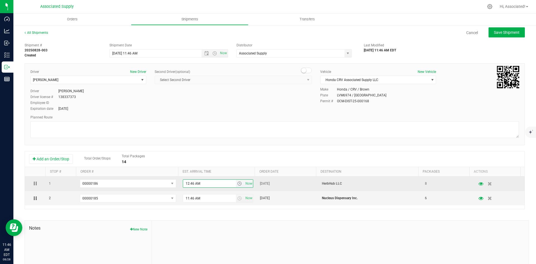
click at [191, 183] on input "12:46 AM" at bounding box center [209, 184] width 53 height 8
type input "12:30 AM"
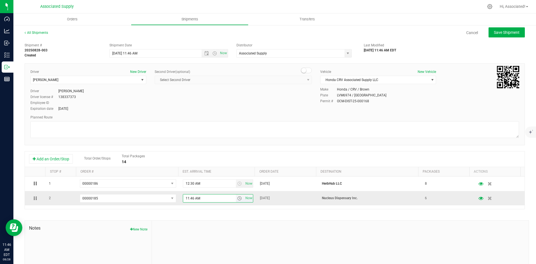
click at [187, 198] on input "11:46 AM" at bounding box center [209, 198] width 53 height 8
click at [191, 199] on input "12:46 AM" at bounding box center [209, 198] width 53 height 8
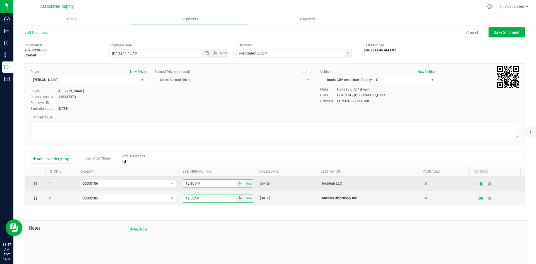
type input "12:50AM"
click at [194, 186] on input "12:30 AM" at bounding box center [209, 184] width 53 height 8
type input "12:30 PM"
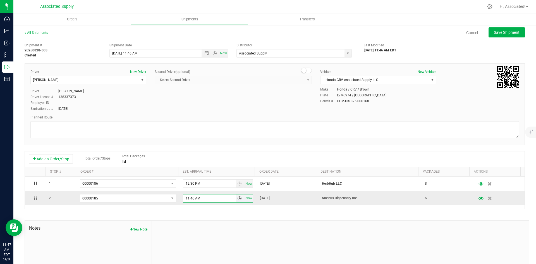
click at [194, 198] on input "11:46 AM" at bounding box center [209, 198] width 53 height 8
type input "11:46 PM"
click at [501, 35] on span "Save Shipment" at bounding box center [507, 32] width 26 height 4
type input "8/28/2025 3:46 PM"
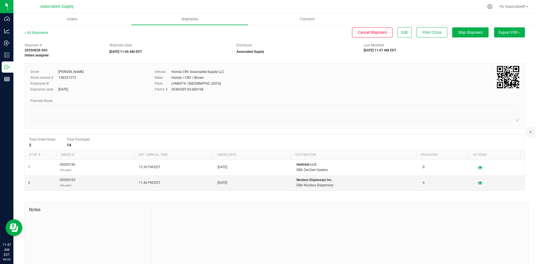
click at [504, 30] on span "Export PDF" at bounding box center [510, 32] width 22 height 4
click at [490, 53] on span "Manifest by Lot" at bounding box center [495, 53] width 23 height 4
